Goal: Information Seeking & Learning: Learn about a topic

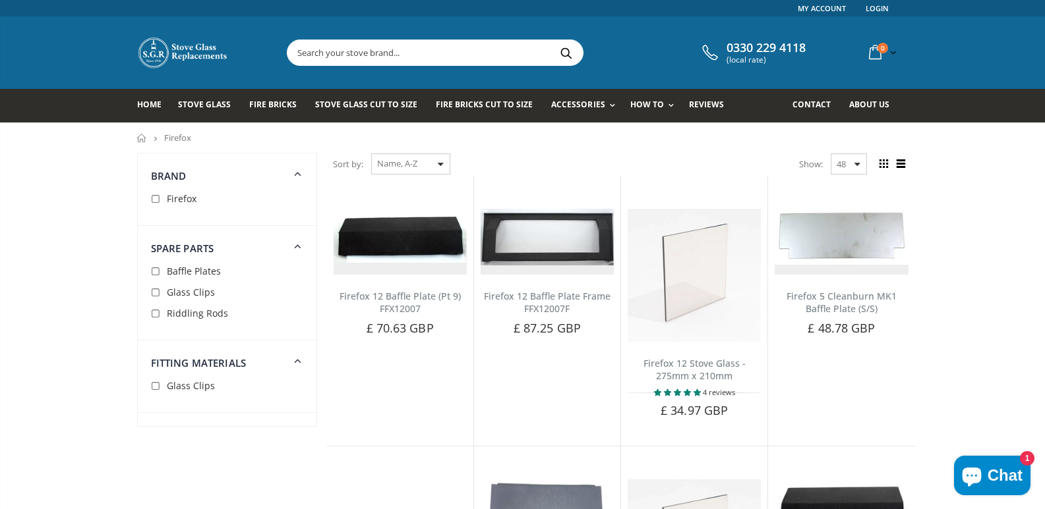
click at [863, 107] on span "About us" at bounding box center [869, 104] width 40 height 11
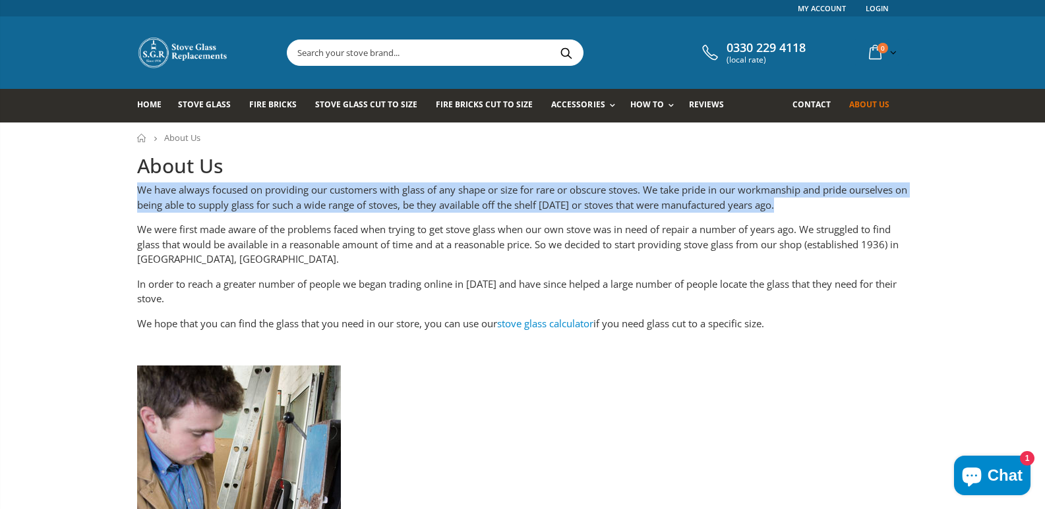
drag, startPoint x: 138, startPoint y: 188, endPoint x: 800, endPoint y: 212, distance: 662.7
click at [800, 212] on p "We have always focused on providing our customers with glass of any shape or si…" at bounding box center [522, 198] width 771 height 30
copy p "We have always focused on providing our customers with glass of any shape or si…"
